Goal: Book appointment/travel/reservation

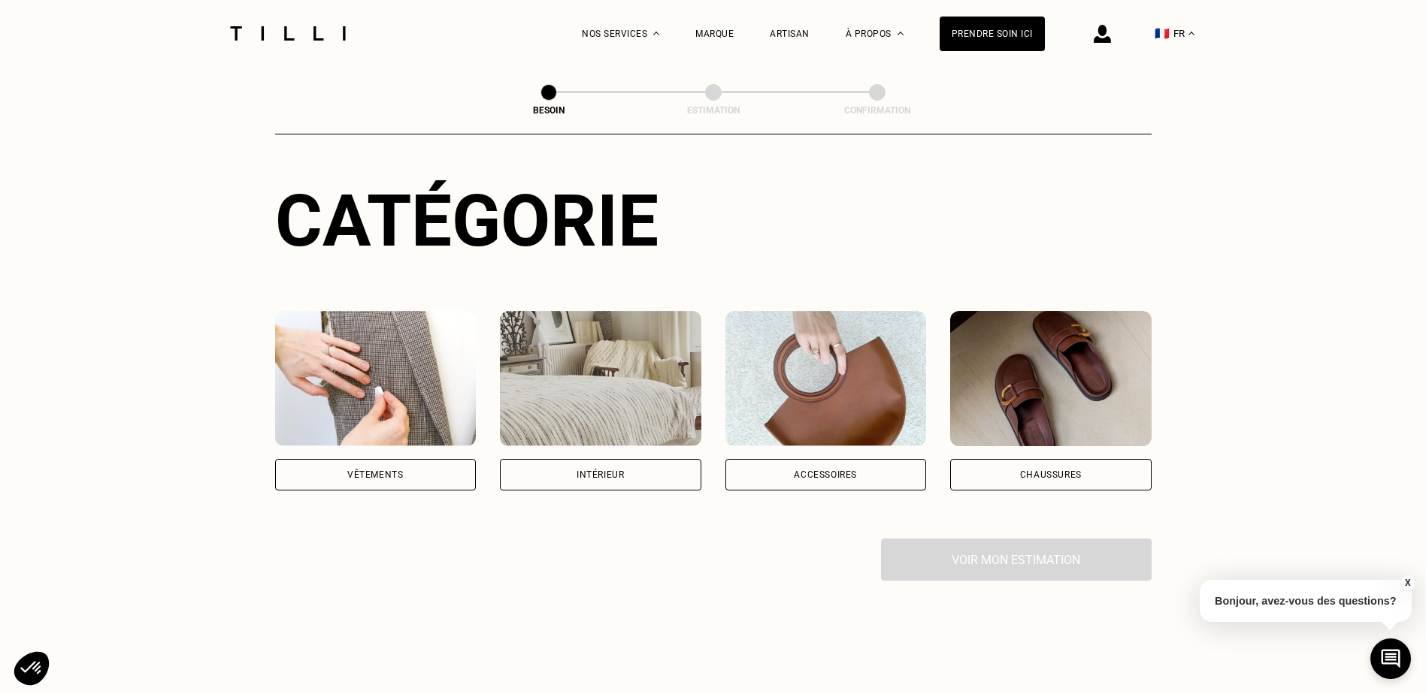
scroll to position [150, 0]
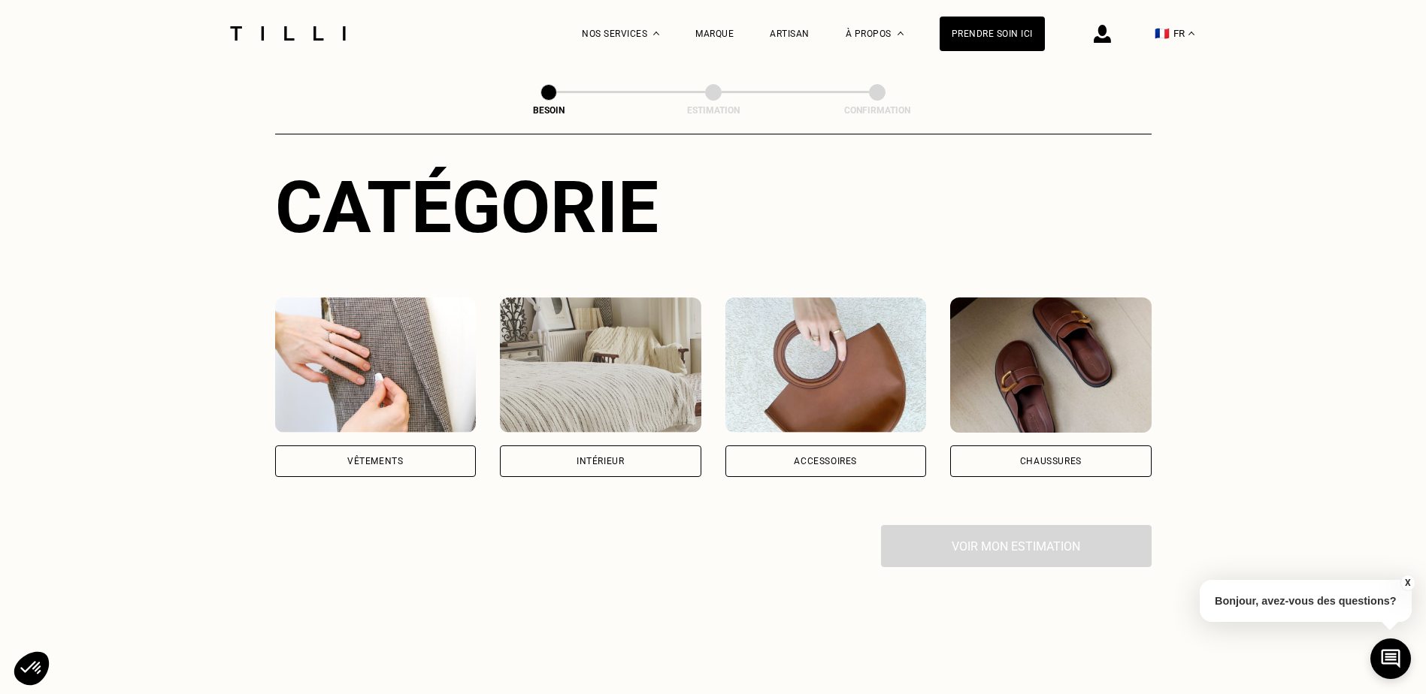
click at [443, 446] on div "Vêtements" at bounding box center [375, 462] width 201 height 32
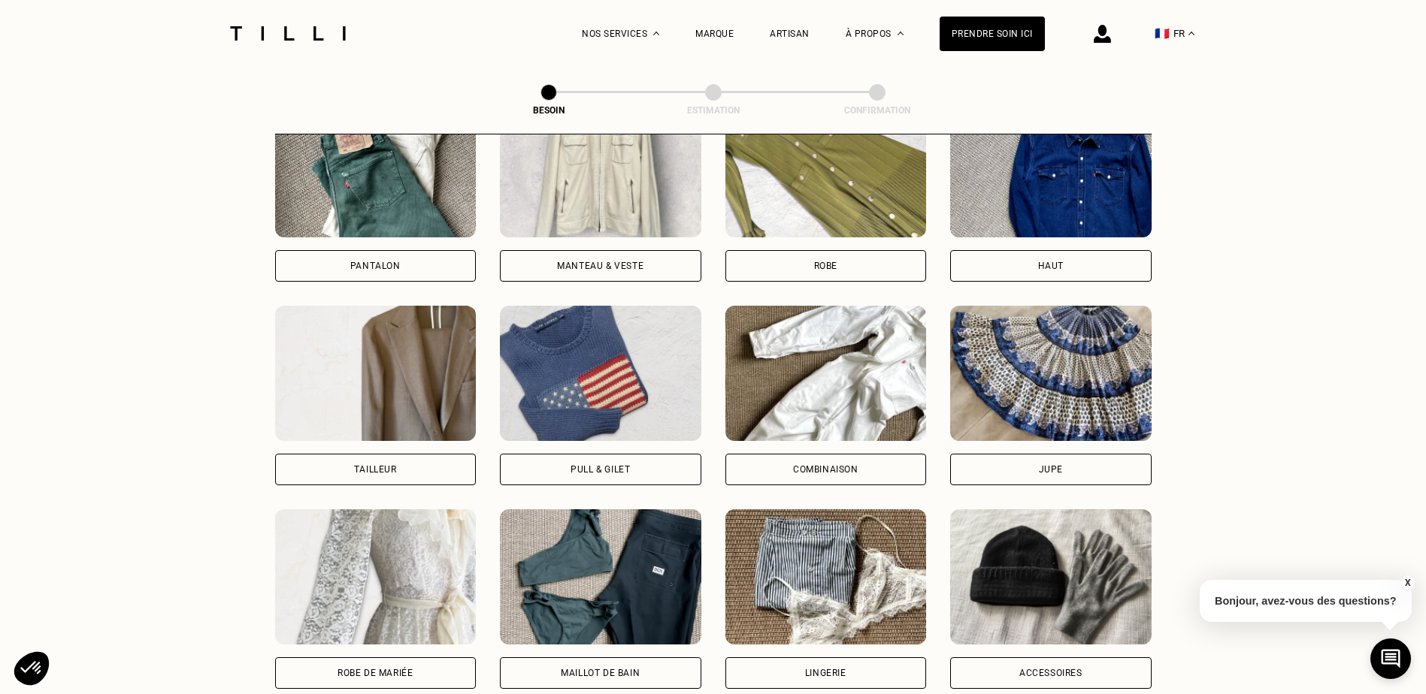
scroll to position [790, 0]
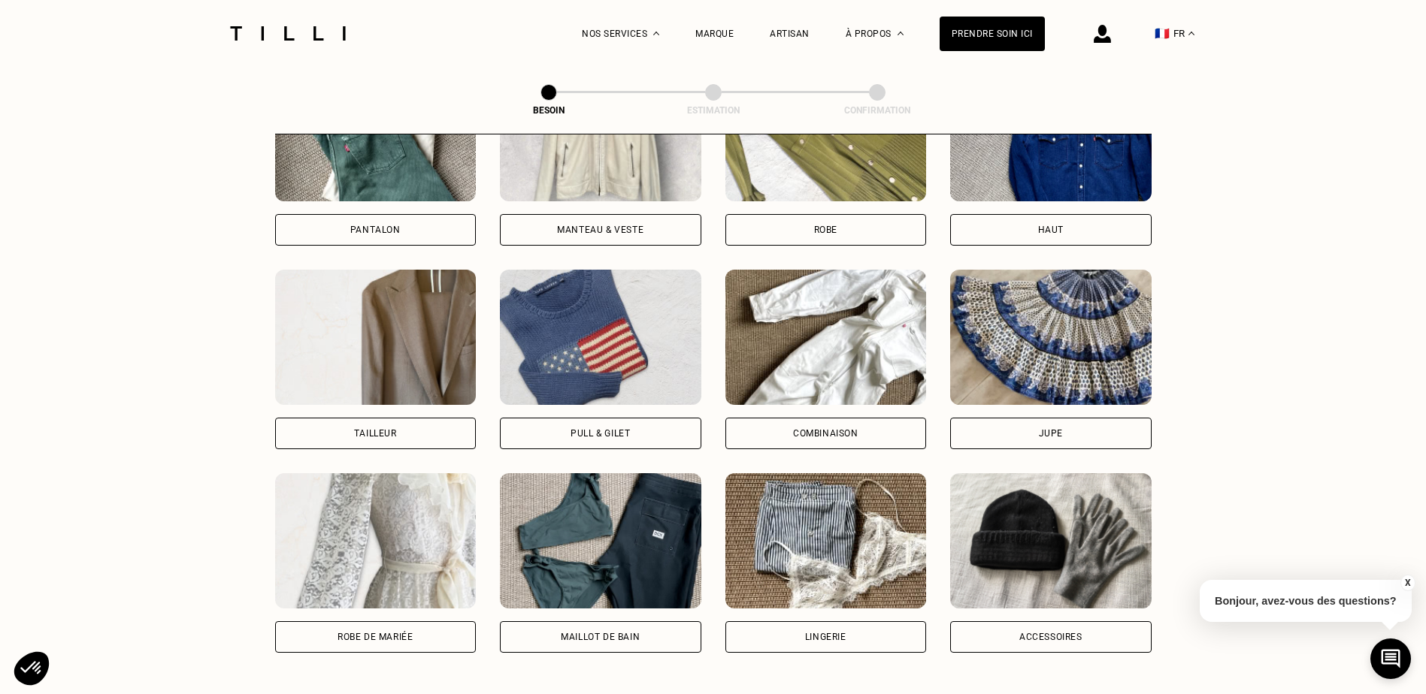
click at [583, 418] on div "Pull & gilet" at bounding box center [600, 434] width 201 height 32
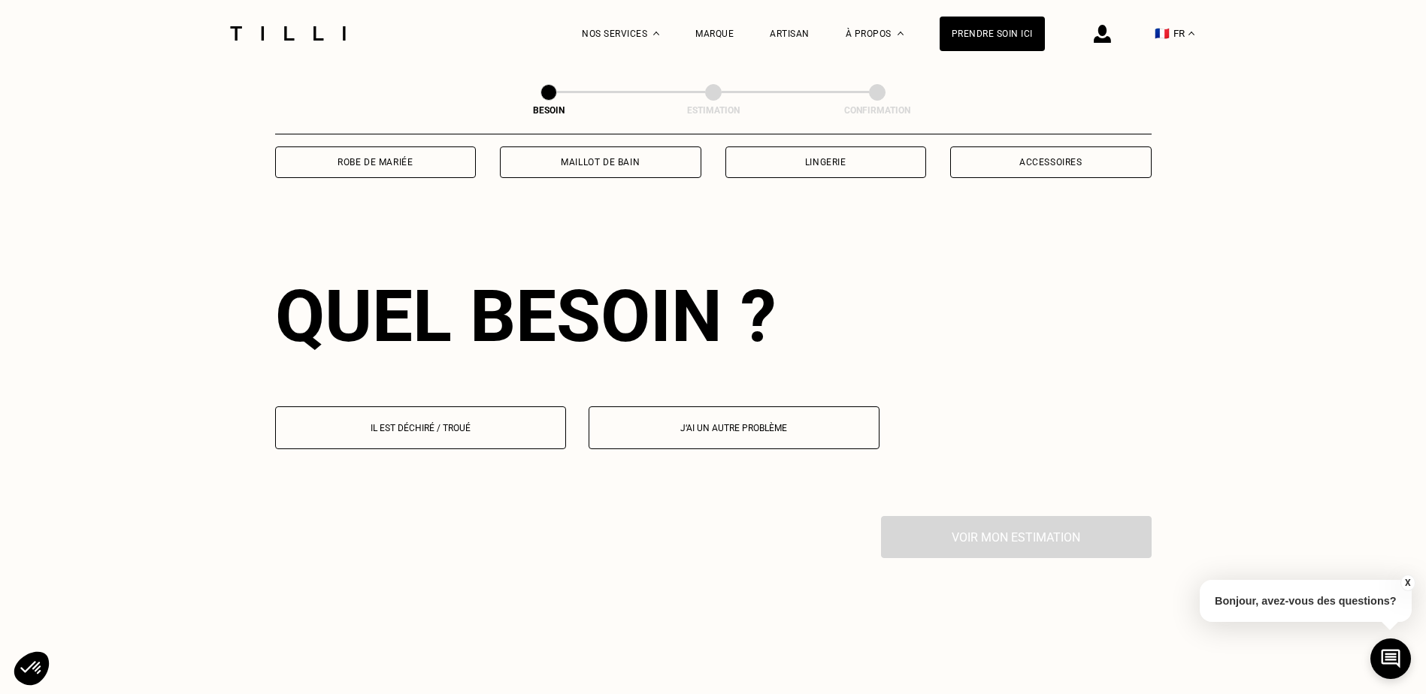
scroll to position [1309, 0]
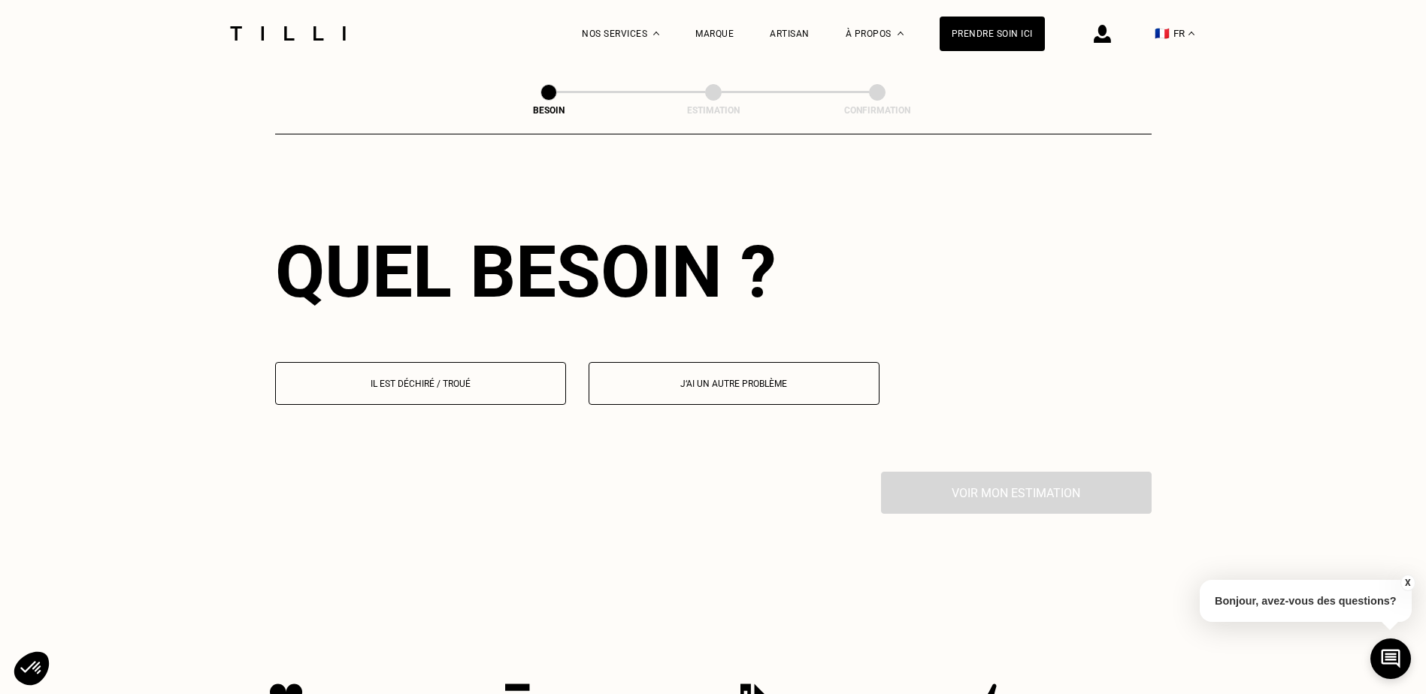
click at [464, 388] on button "Il est déchiré / troué" at bounding box center [420, 383] width 291 height 43
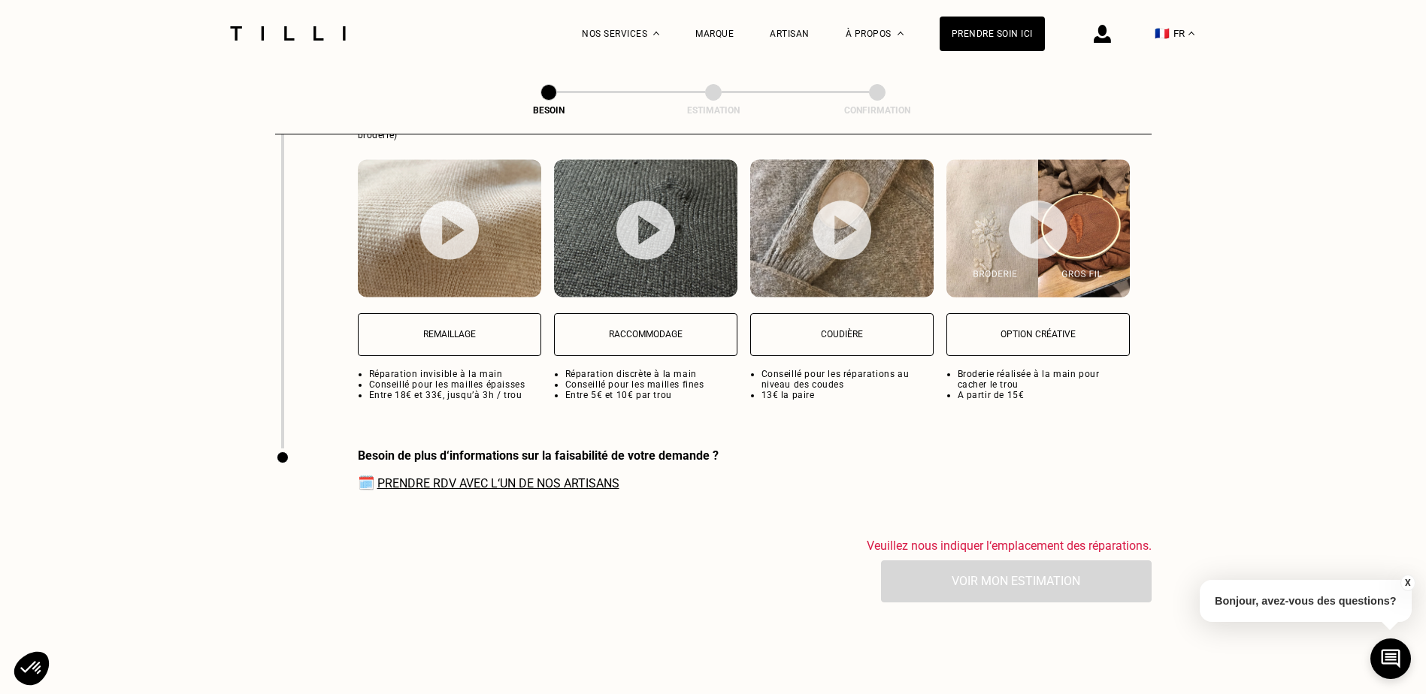
scroll to position [2053, 0]
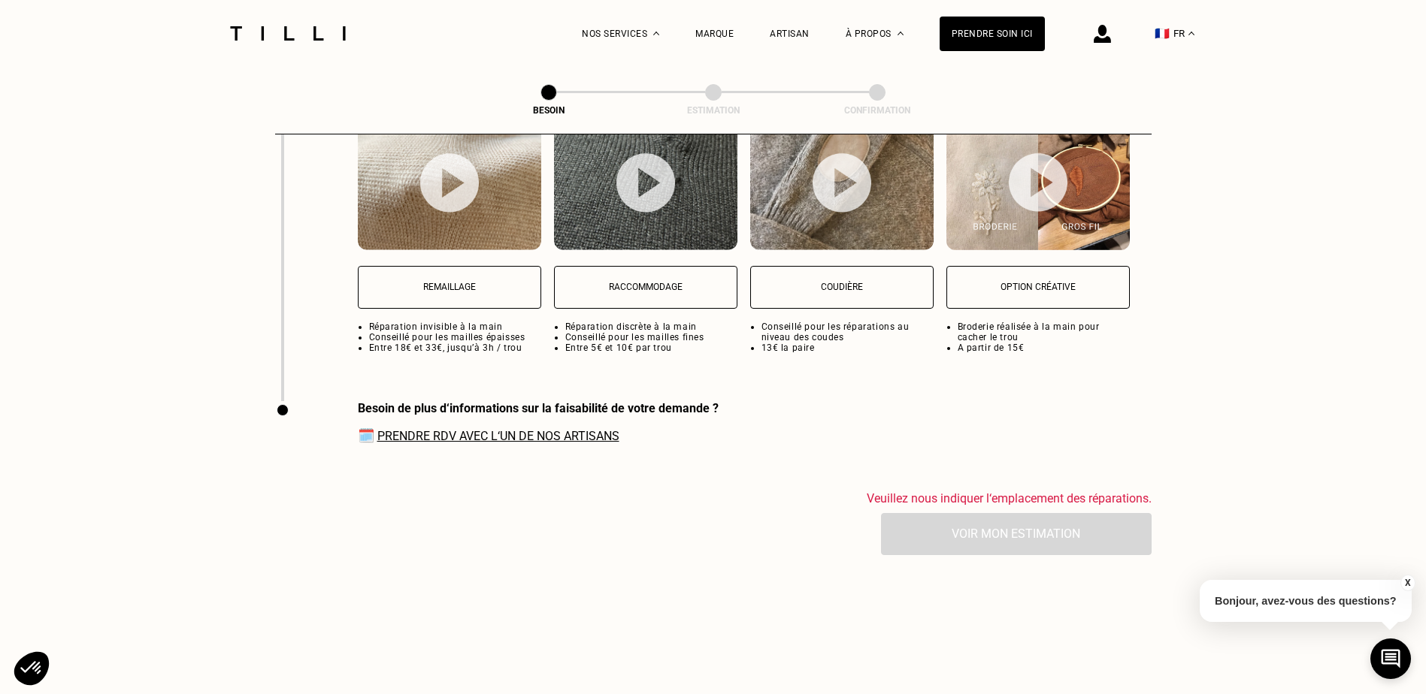
click at [578, 429] on link "Prendre RDV avec l‘un de nos artisans" at bounding box center [498, 436] width 242 height 14
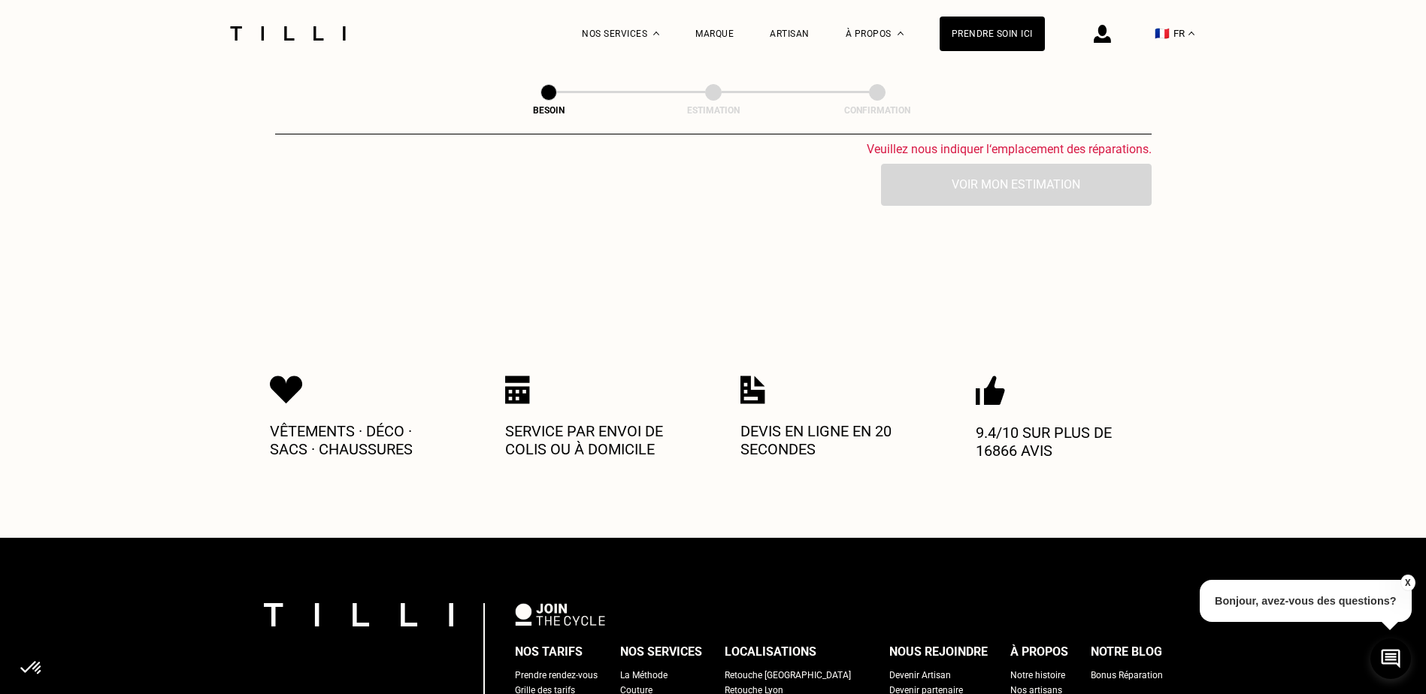
scroll to position [2504, 0]
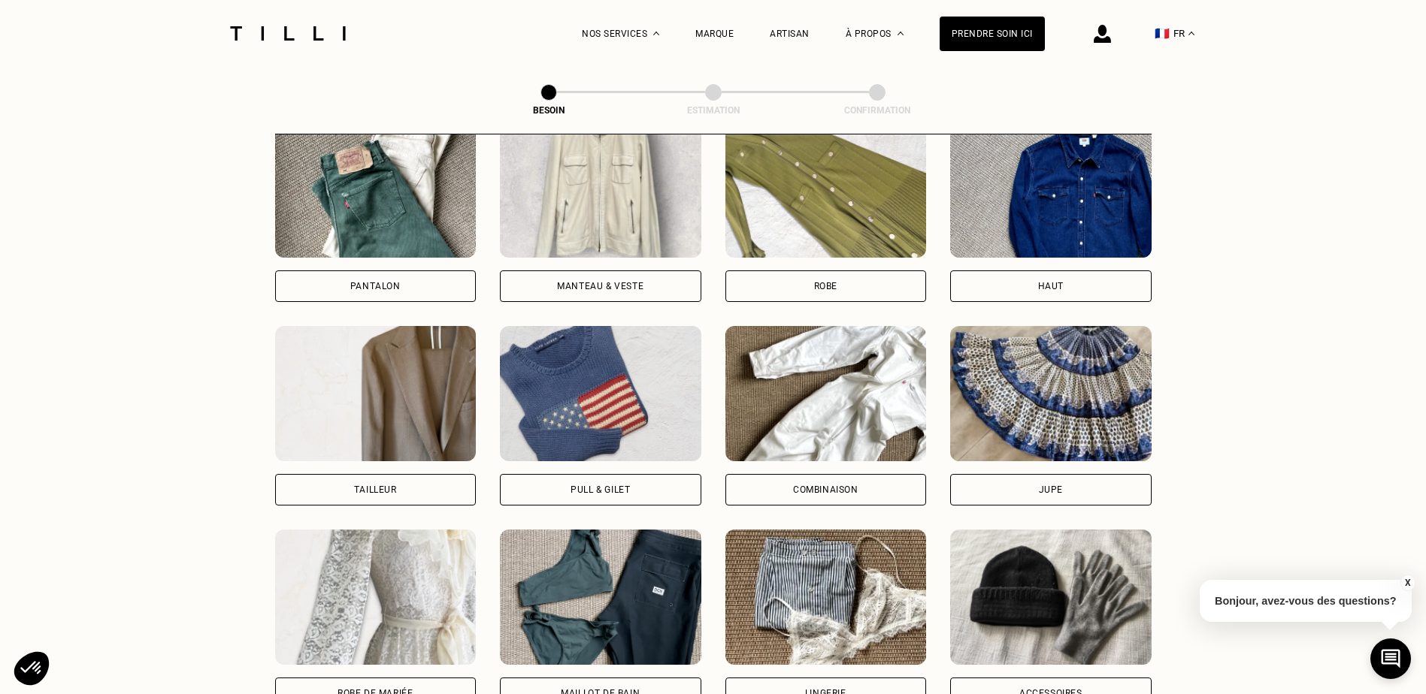
scroll to position [792, 0]
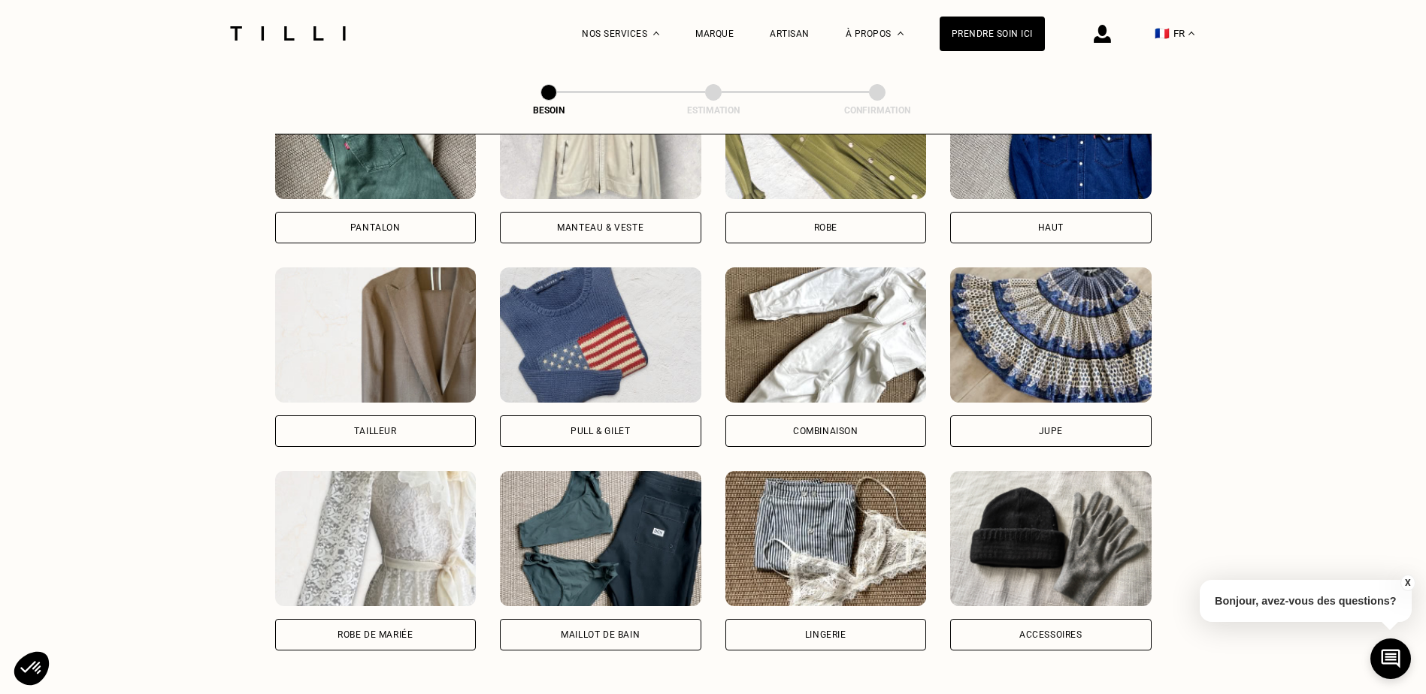
click at [646, 416] on div "Pull & gilet" at bounding box center [600, 432] width 201 height 32
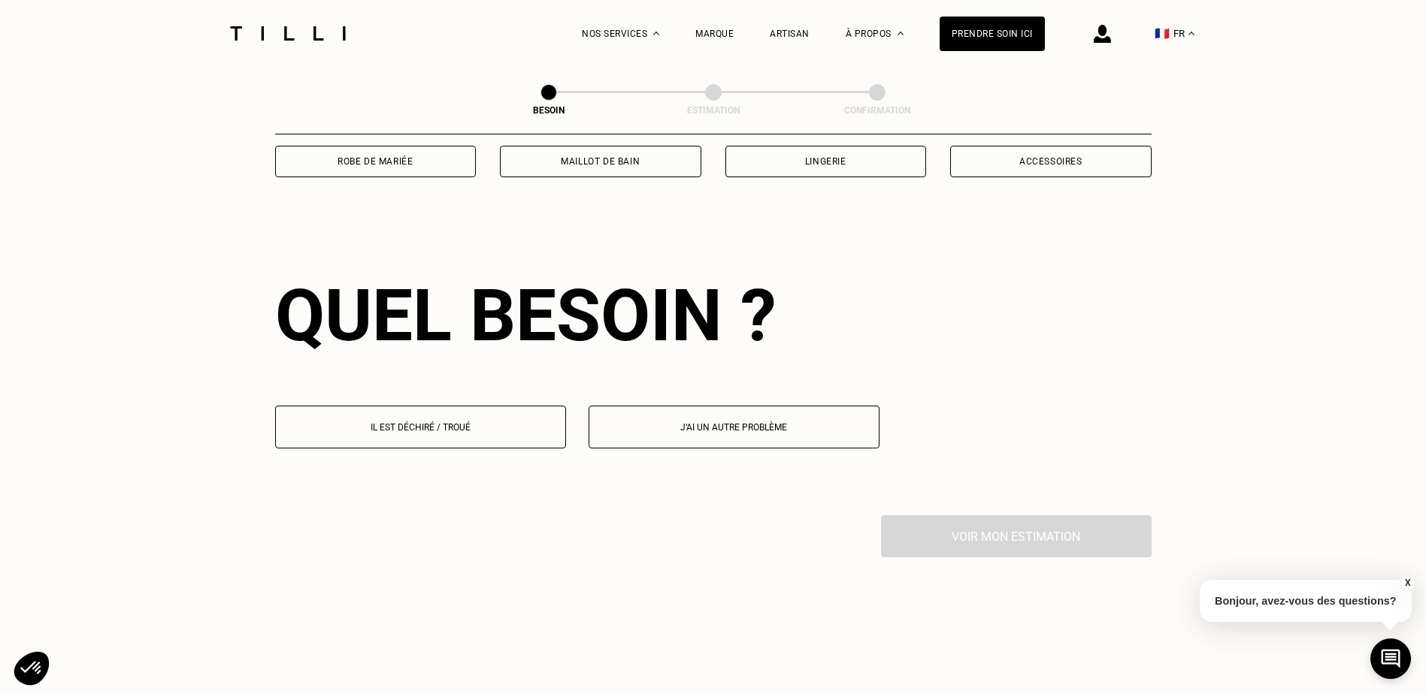
scroll to position [1309, 0]
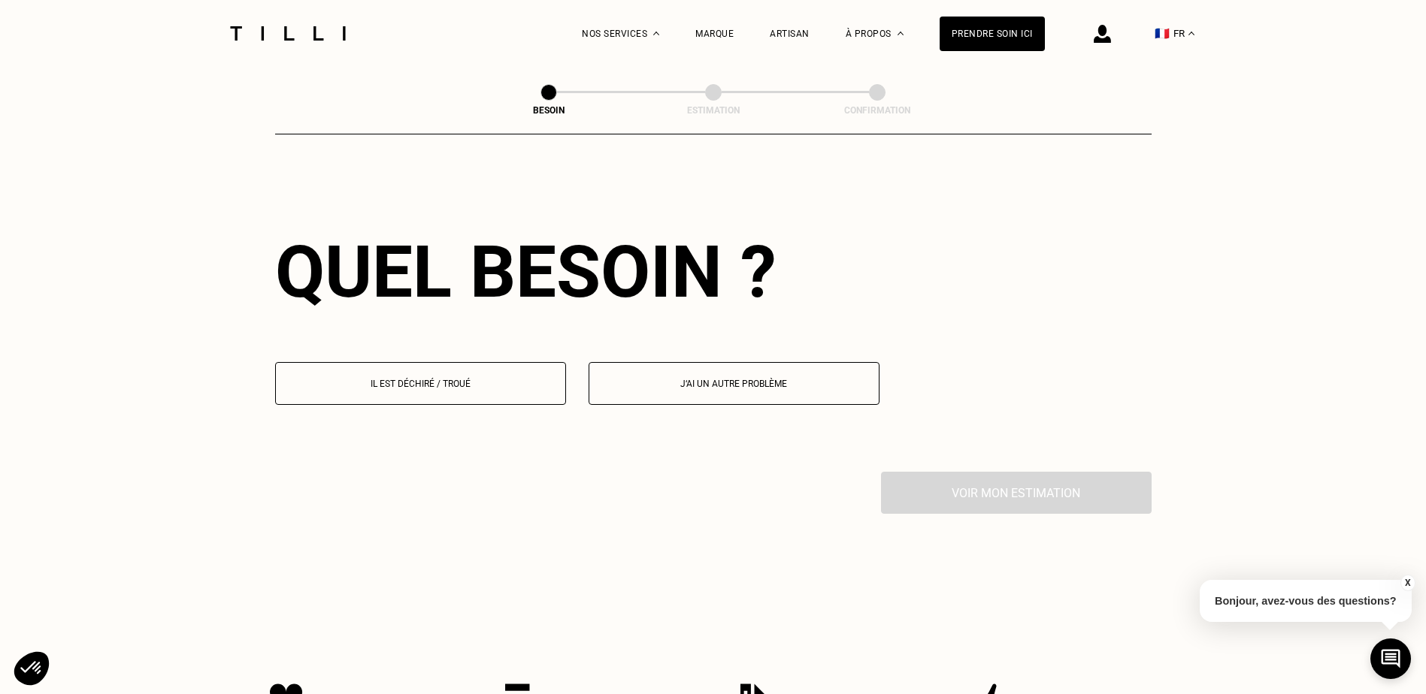
click at [476, 384] on button "Il est déchiré / troué" at bounding box center [420, 383] width 291 height 43
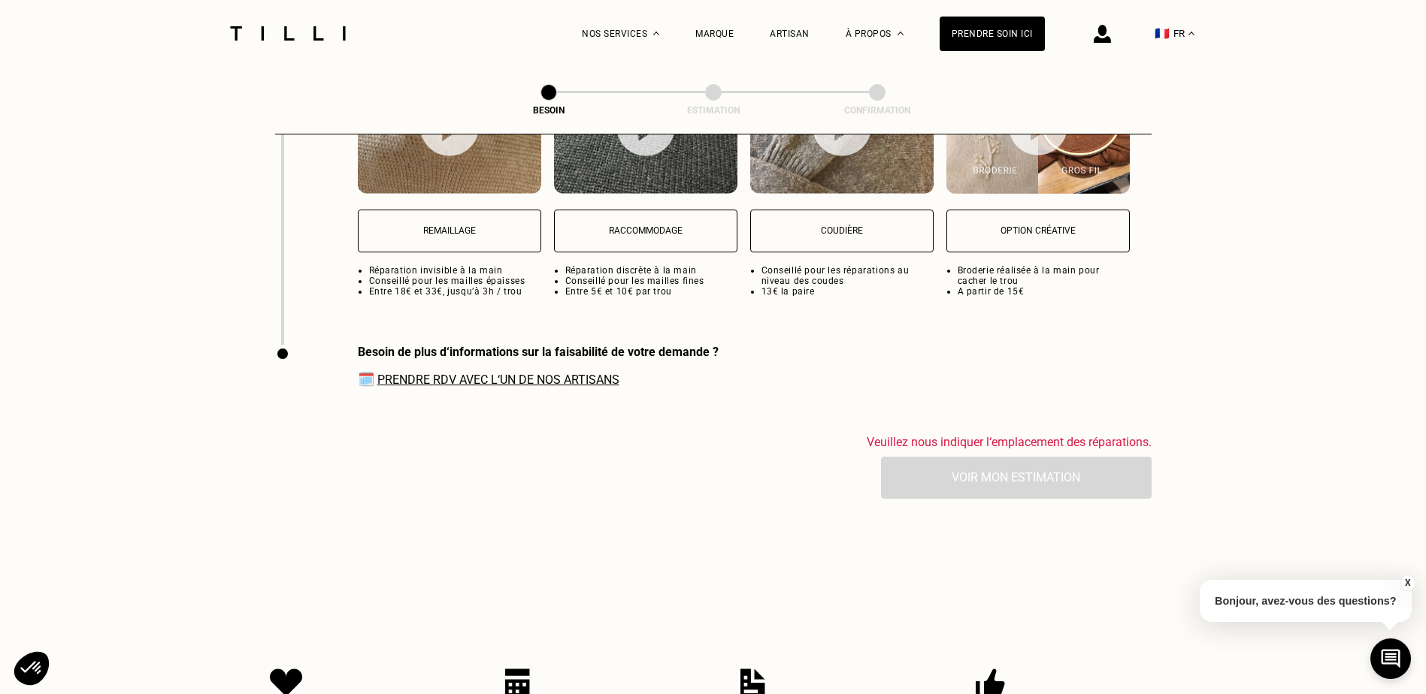
scroll to position [2034, 0]
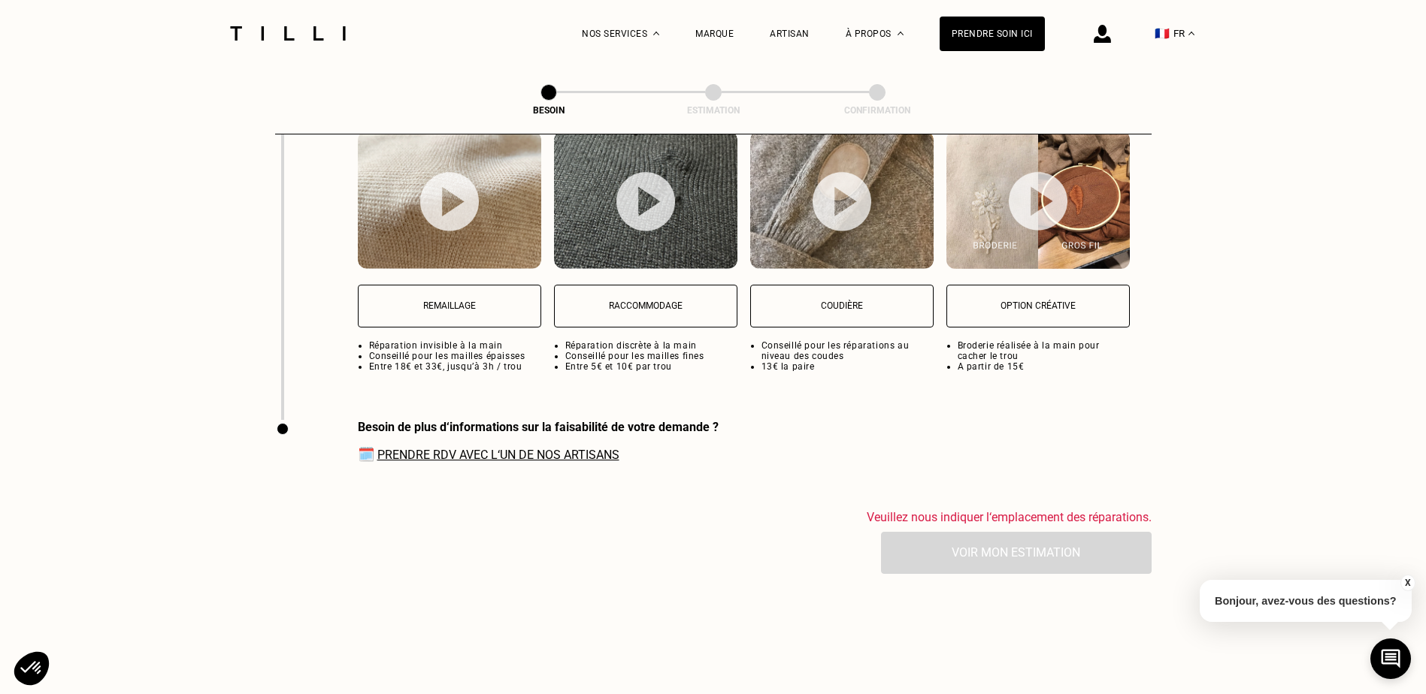
click at [483, 301] on button "Remaillage" at bounding box center [449, 306] width 183 height 43
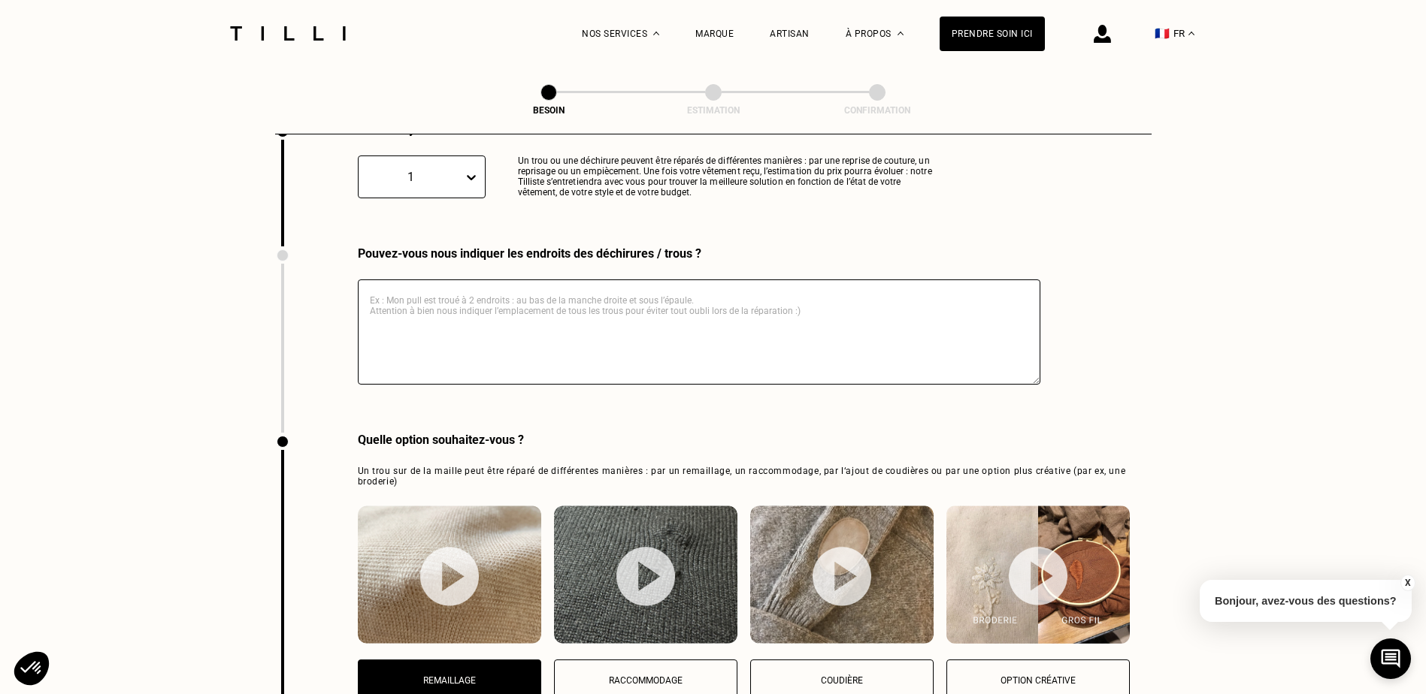
scroll to position [1599, 0]
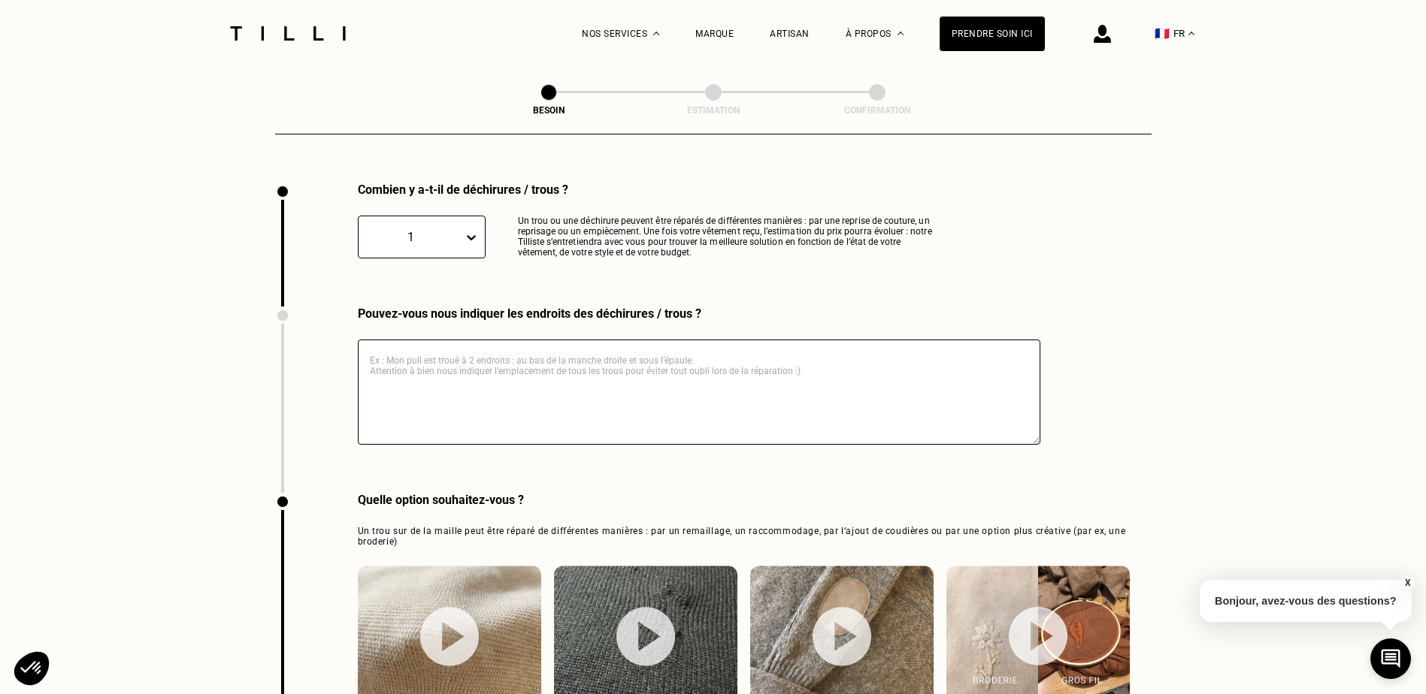
click at [516, 372] on textarea at bounding box center [699, 392] width 682 height 105
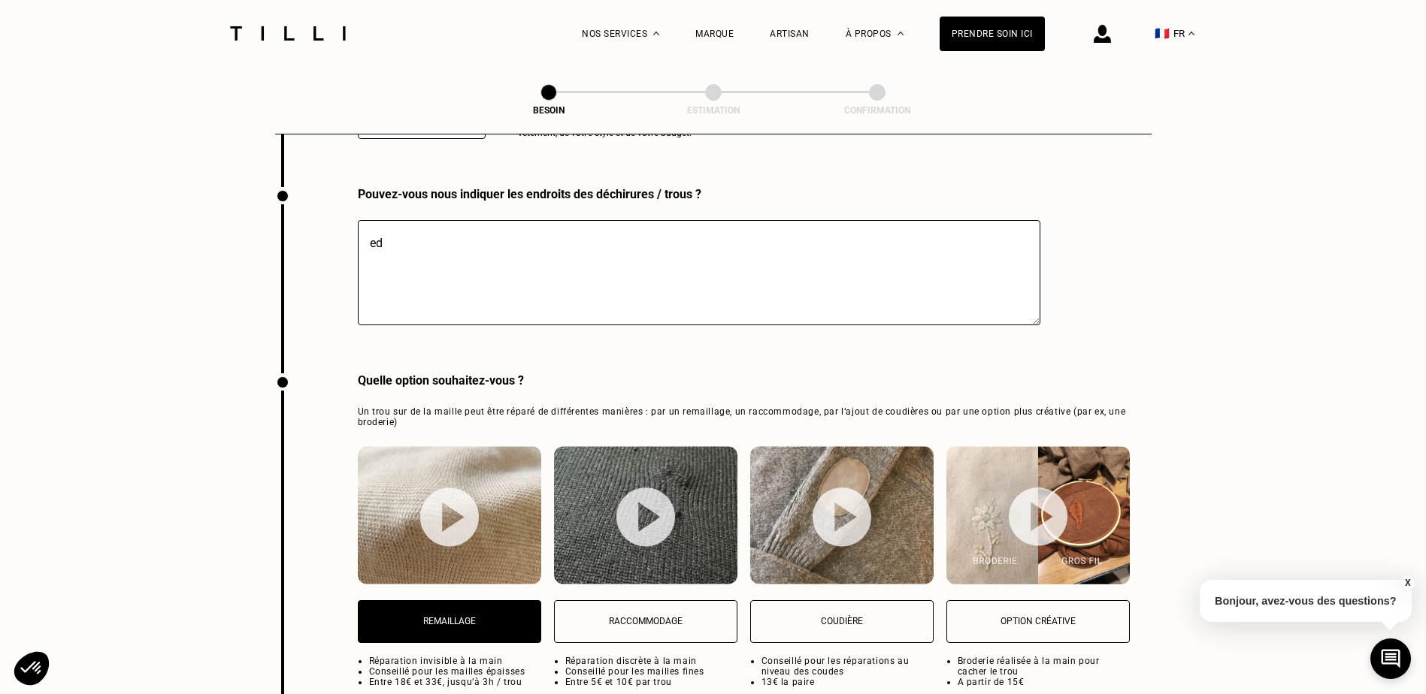
scroll to position [2125, 0]
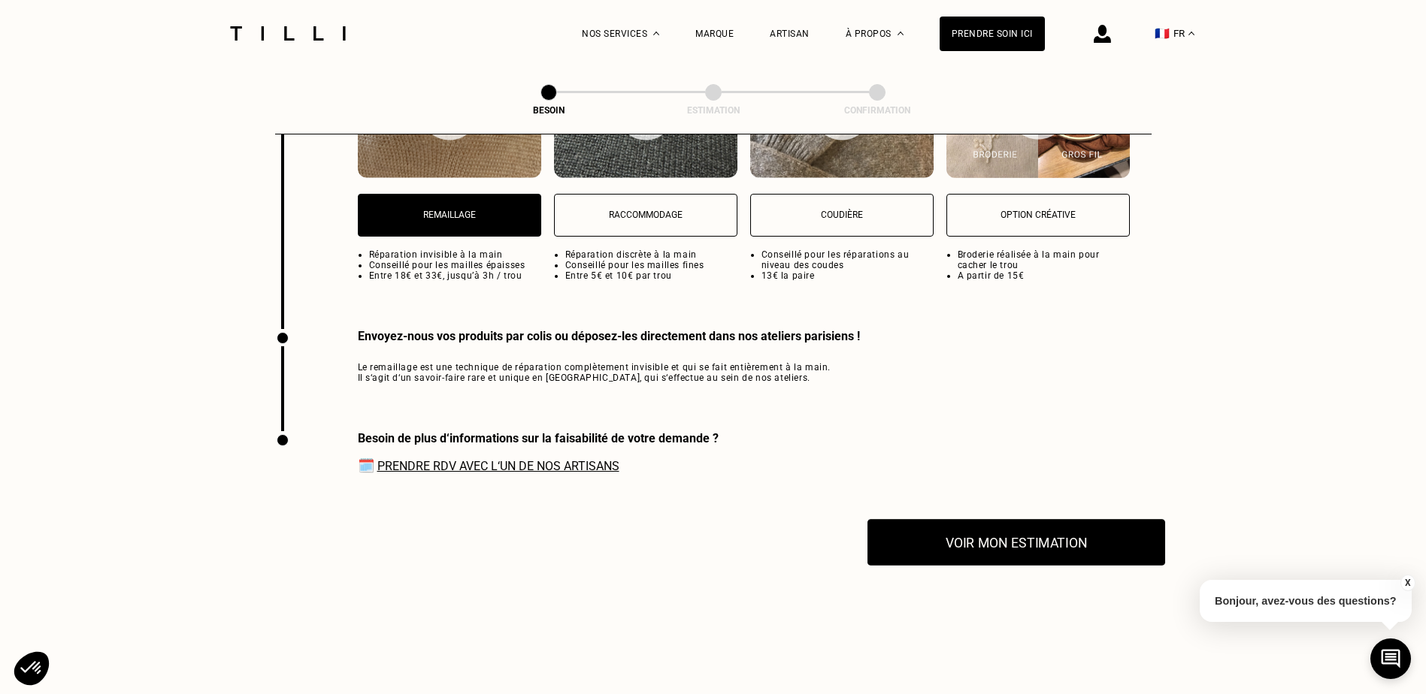
type textarea "ed"
click at [1065, 545] on button "Voir mon estimation" at bounding box center [1016, 542] width 298 height 47
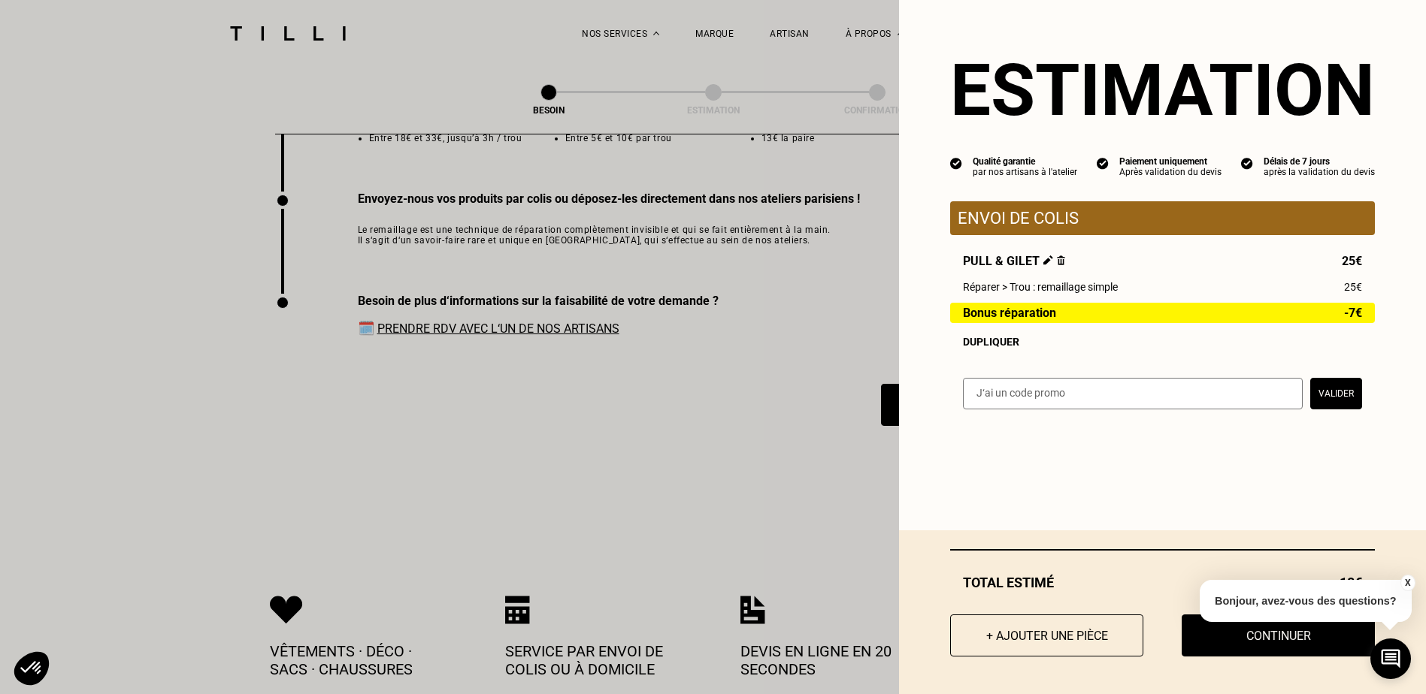
scroll to position [2275, 0]
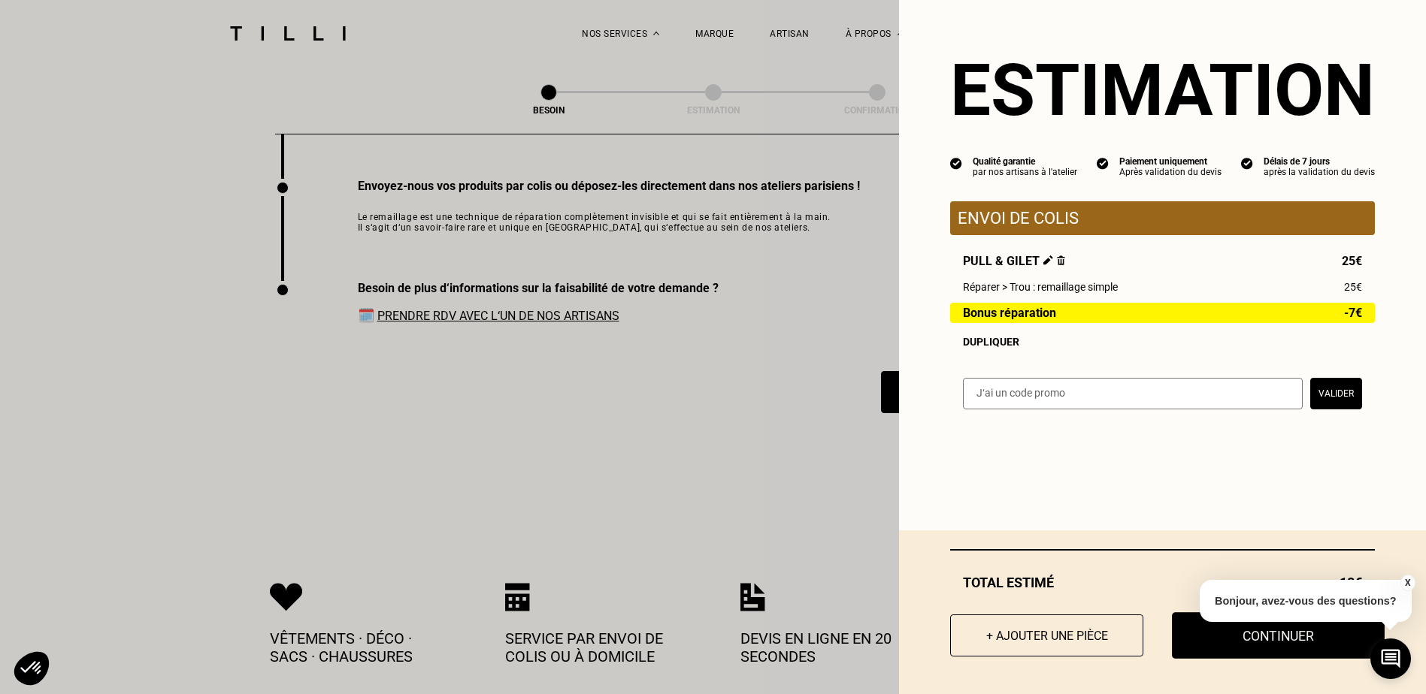
click at [1207, 649] on button "Continuer" at bounding box center [1278, 636] width 213 height 47
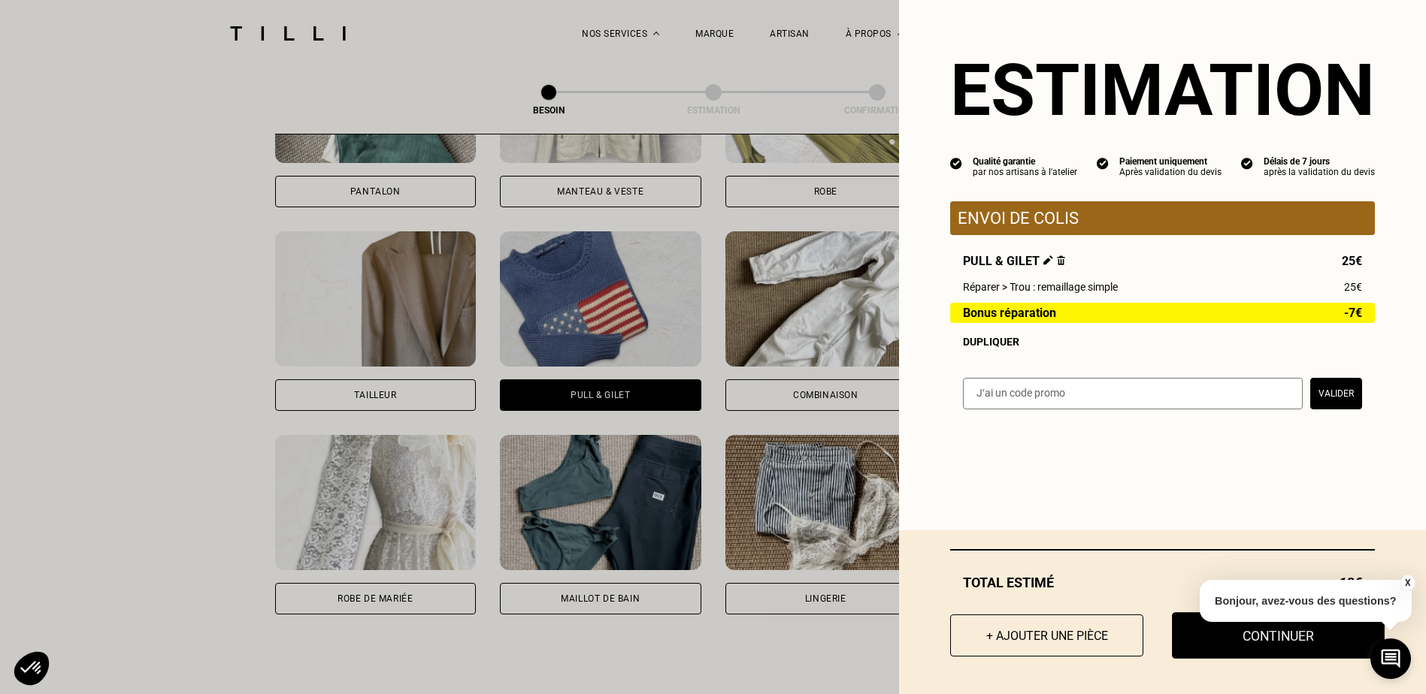
select select "FR"
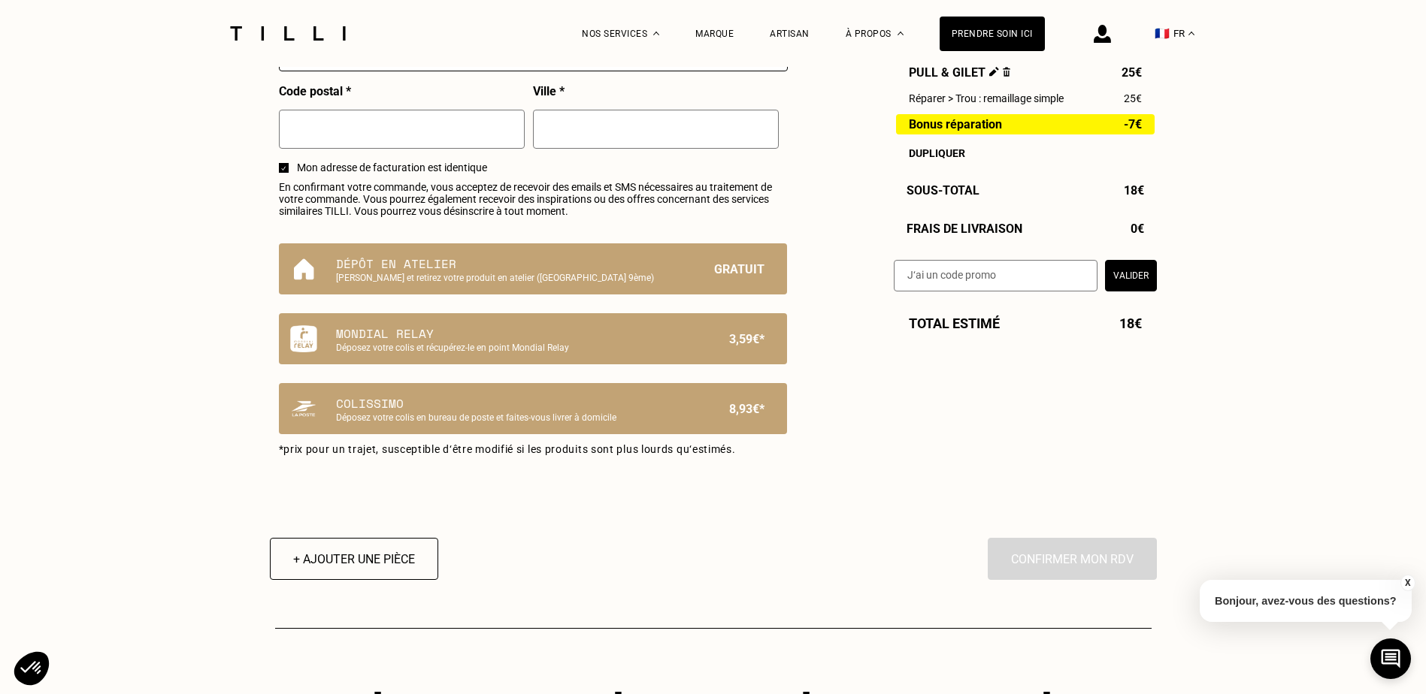
scroll to position [902, 0]
